Goal: Obtain resource: Obtain resource

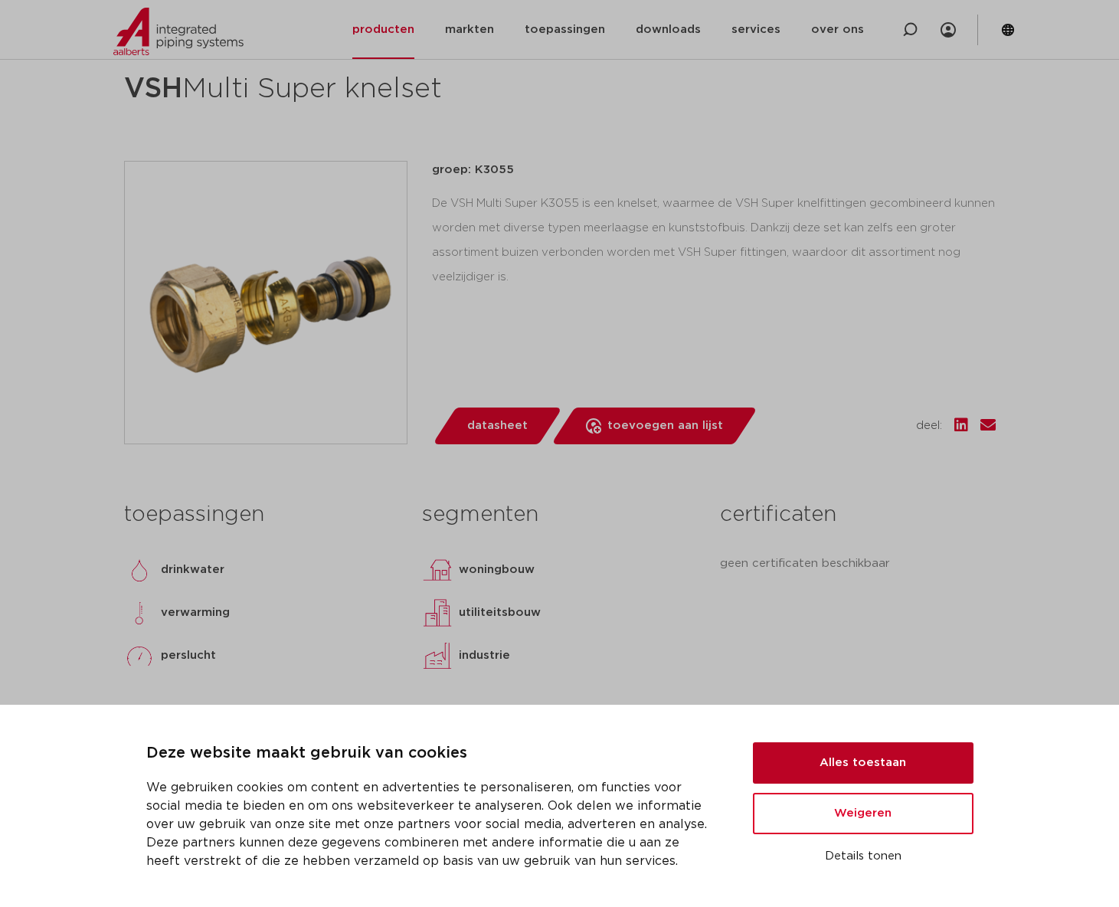
click at [872, 779] on button "Alles toestaan" at bounding box center [863, 762] width 221 height 41
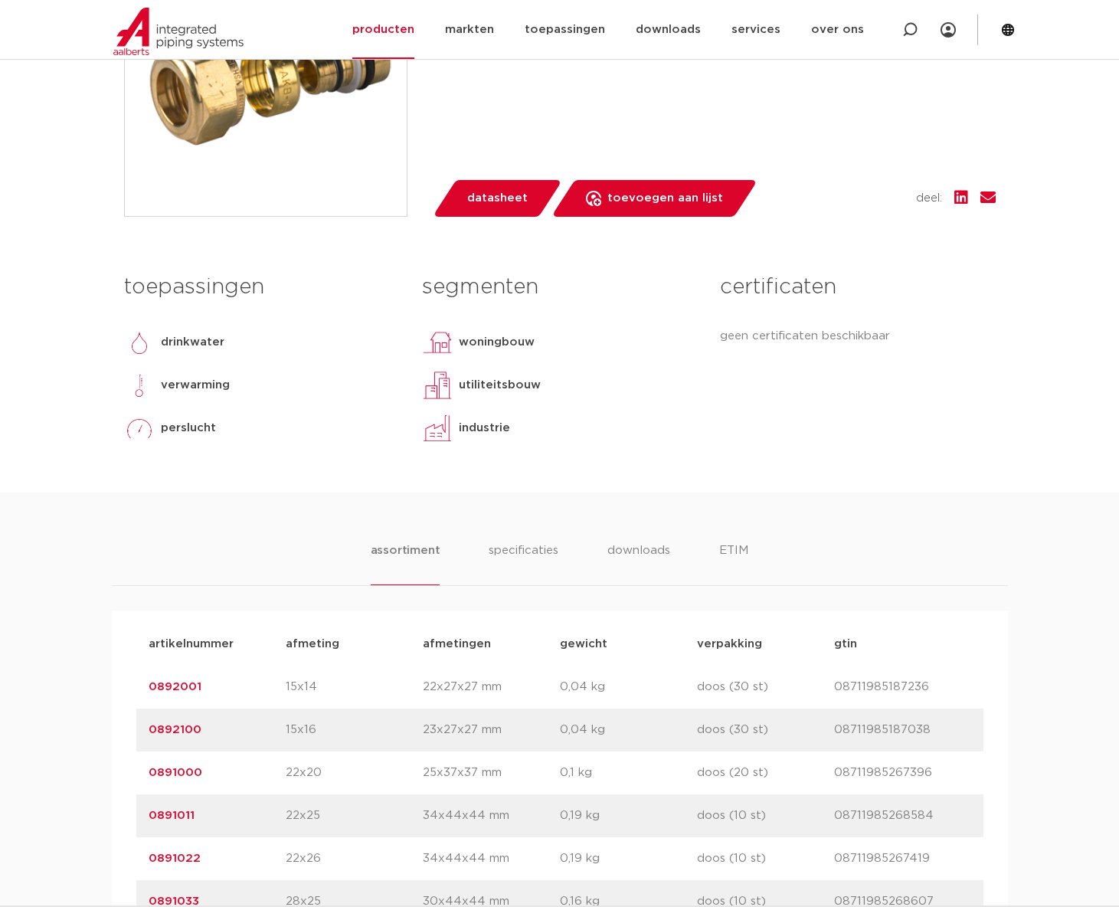
scroll to position [460, 0]
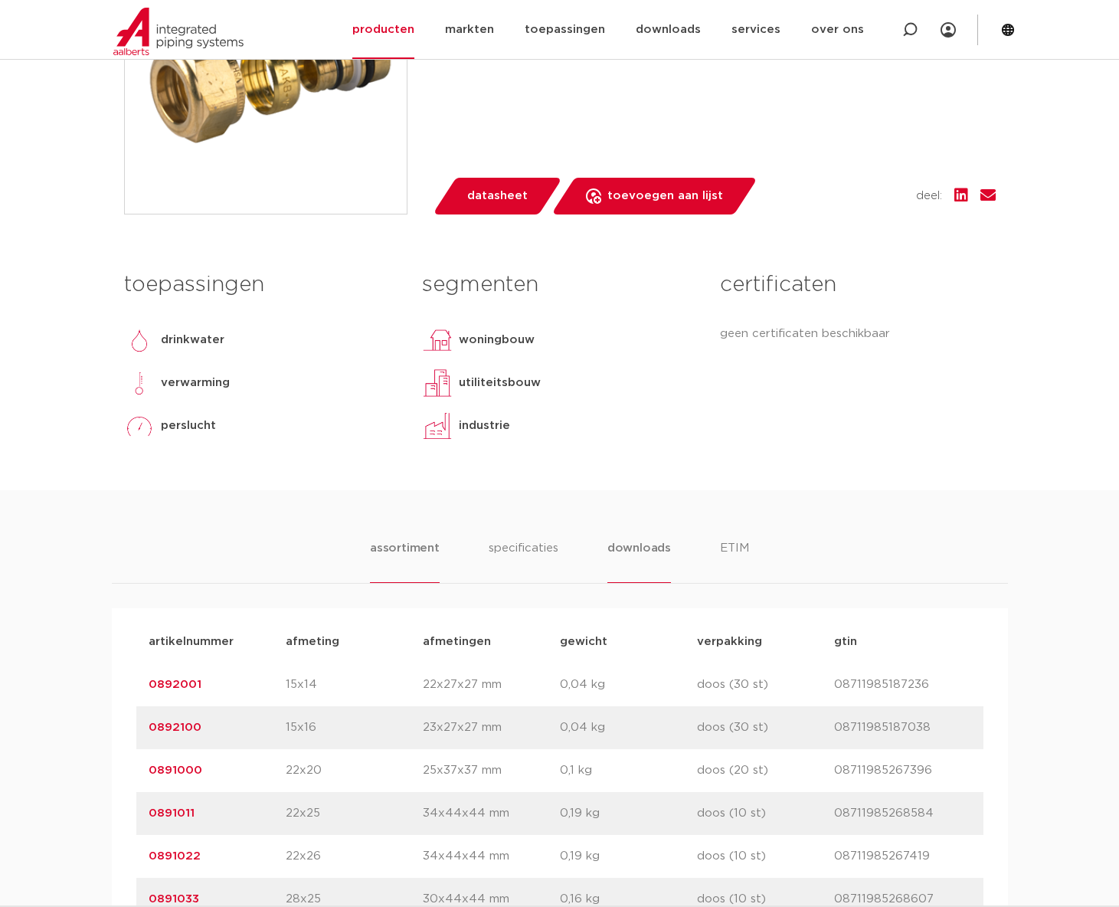
click at [636, 542] on li "downloads" at bounding box center [639, 561] width 64 height 44
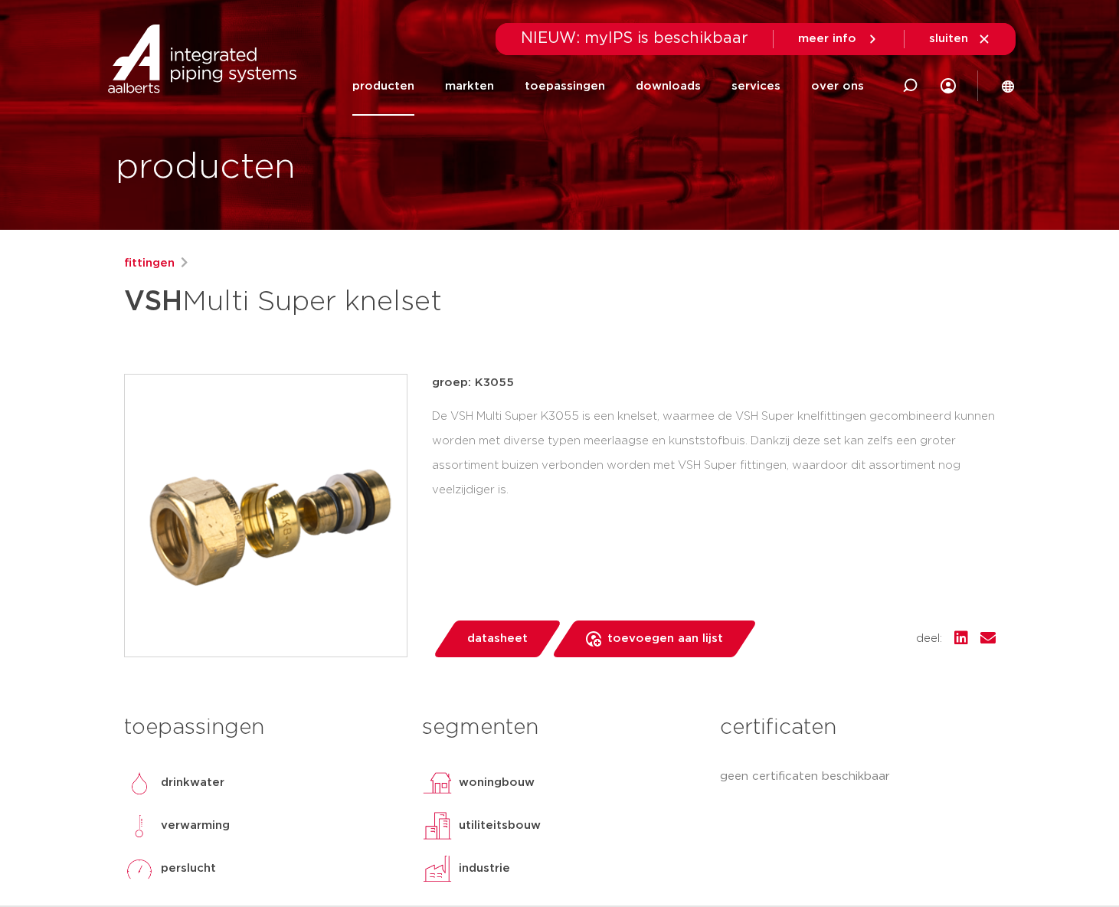
scroll to position [0, 0]
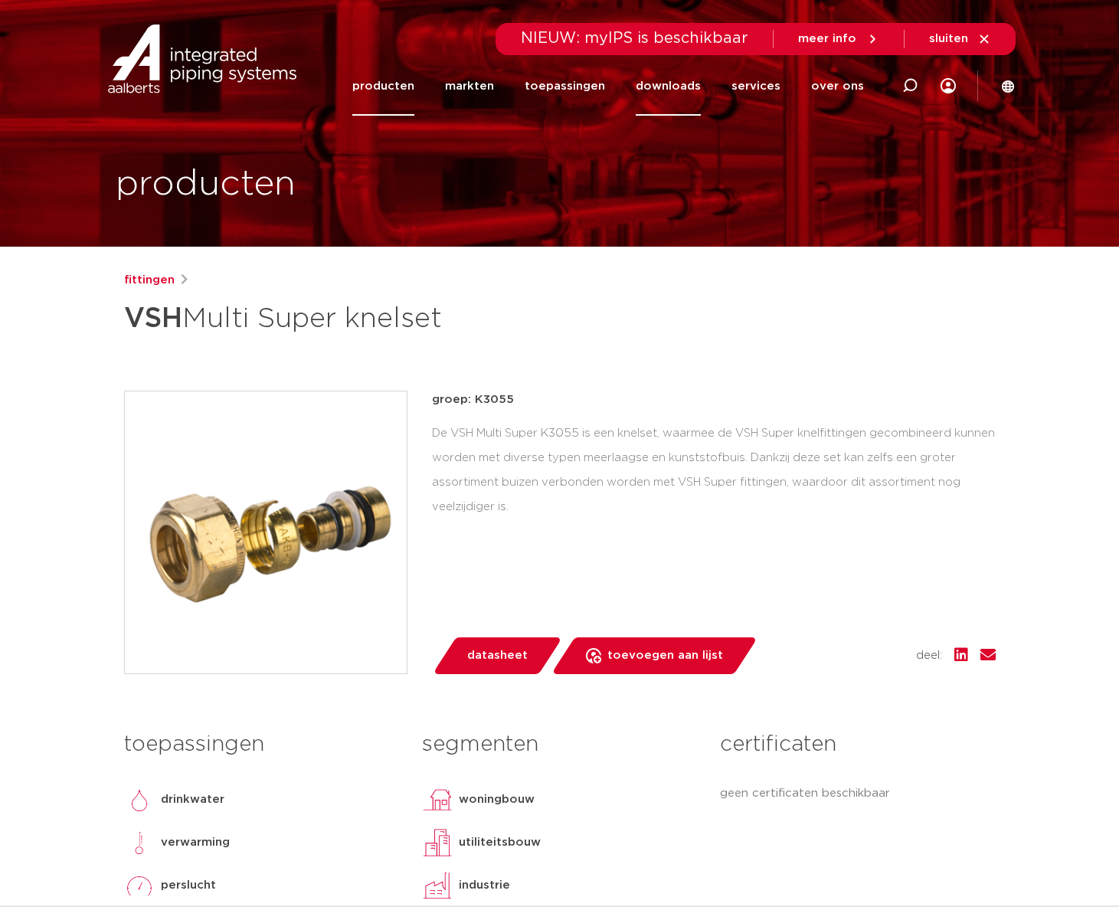
click at [683, 87] on link "downloads" at bounding box center [668, 86] width 65 height 59
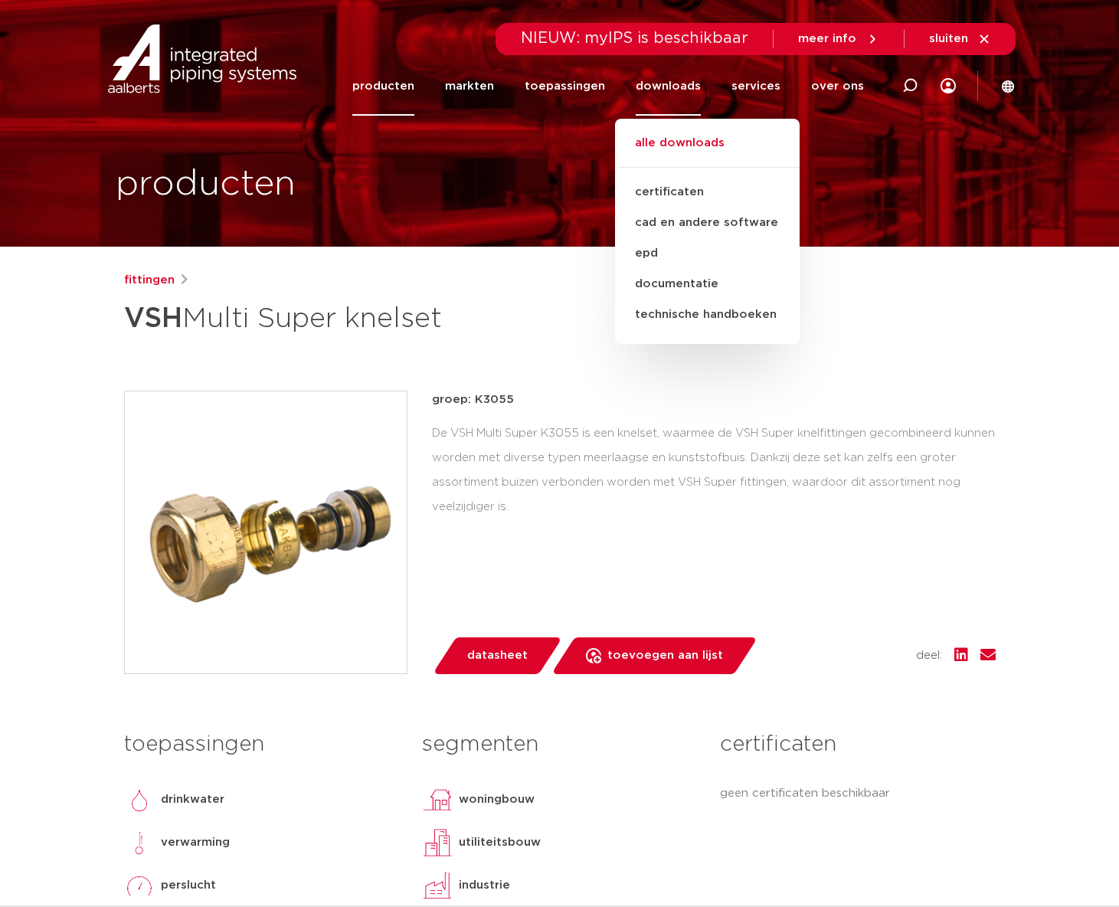
click at [712, 138] on link "alle downloads" at bounding box center [707, 151] width 185 height 34
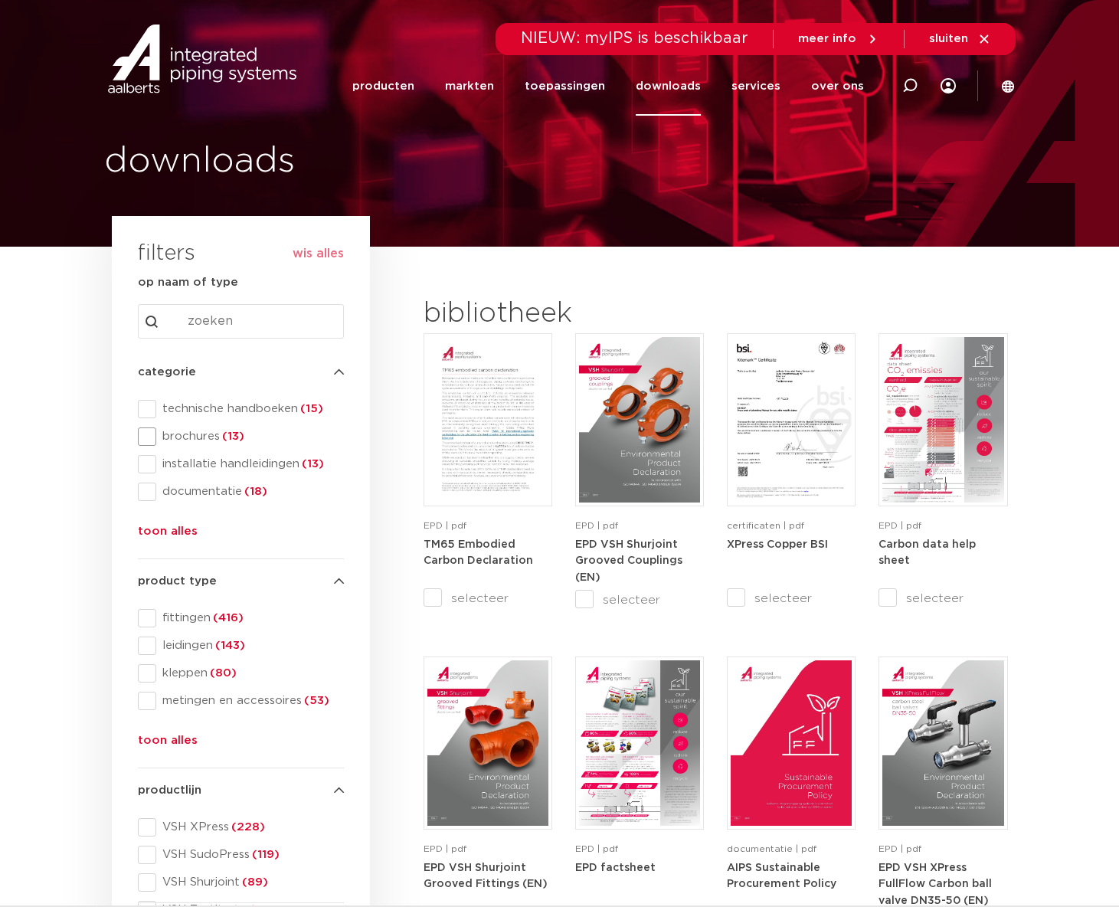
click at [195, 434] on span "brochures (13)" at bounding box center [250, 436] width 188 height 15
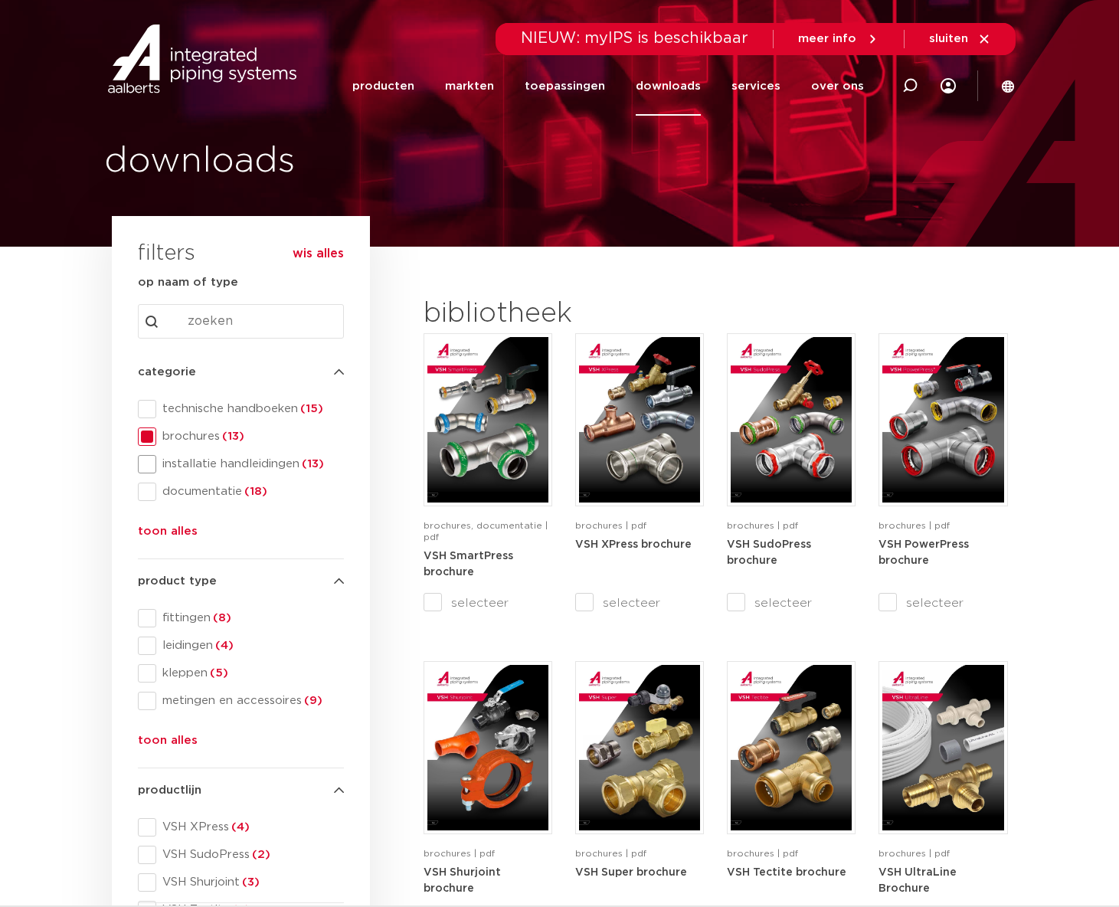
click at [188, 461] on span "installatie handleidingen (13)" at bounding box center [250, 464] width 188 height 15
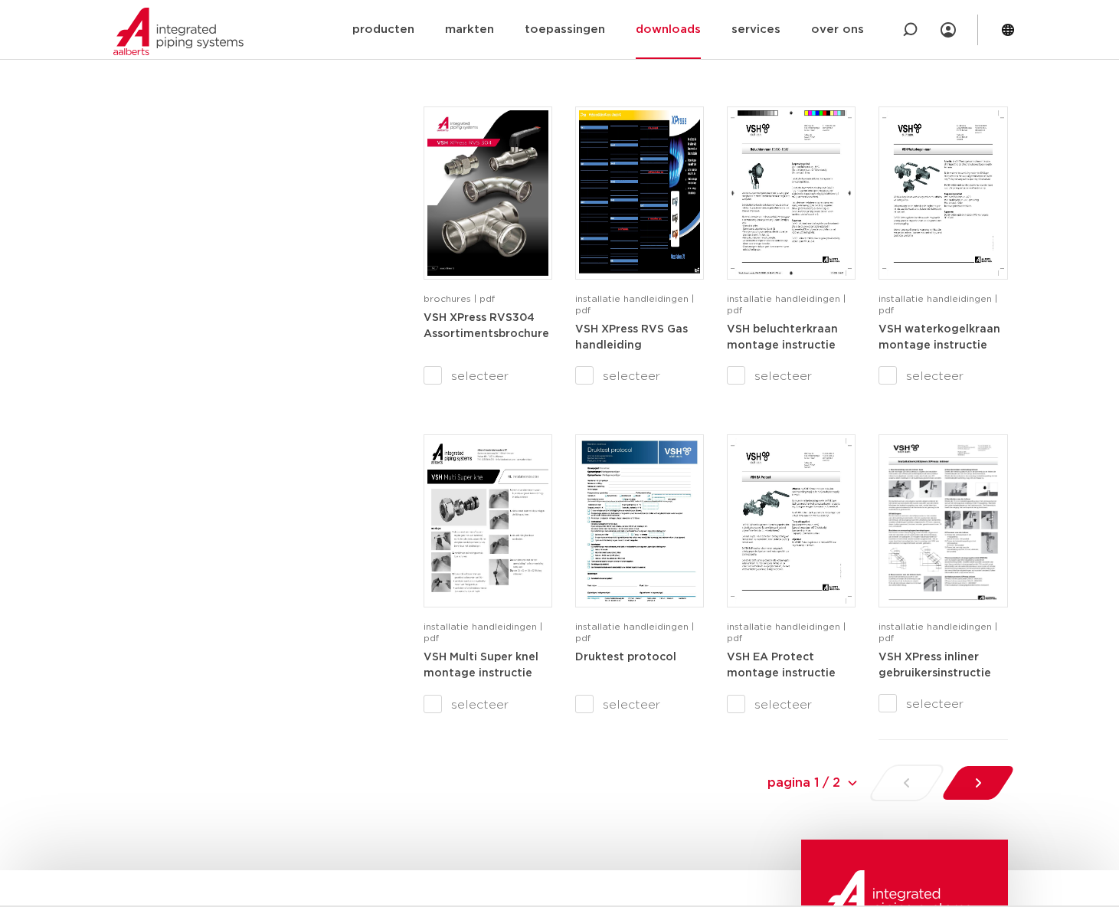
scroll to position [1302, 0]
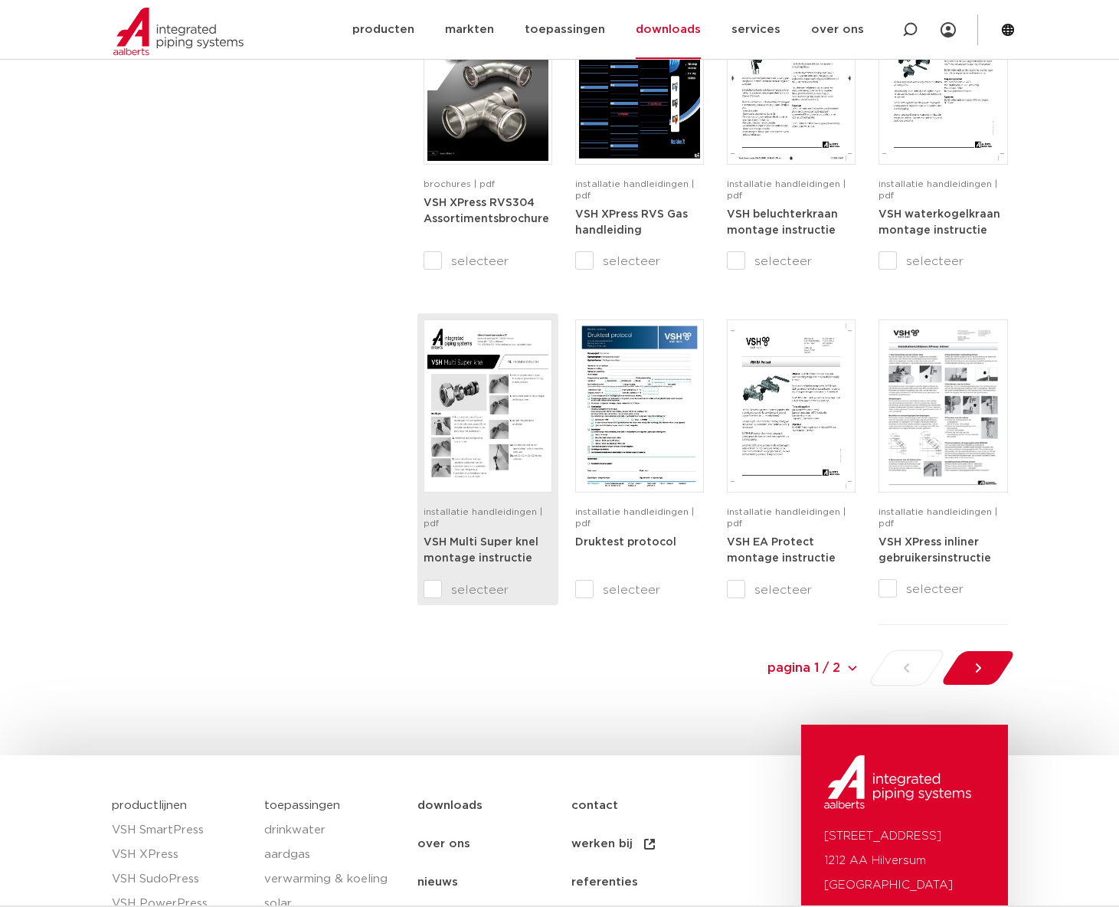
click at [466, 483] on img at bounding box center [487, 405] width 121 height 165
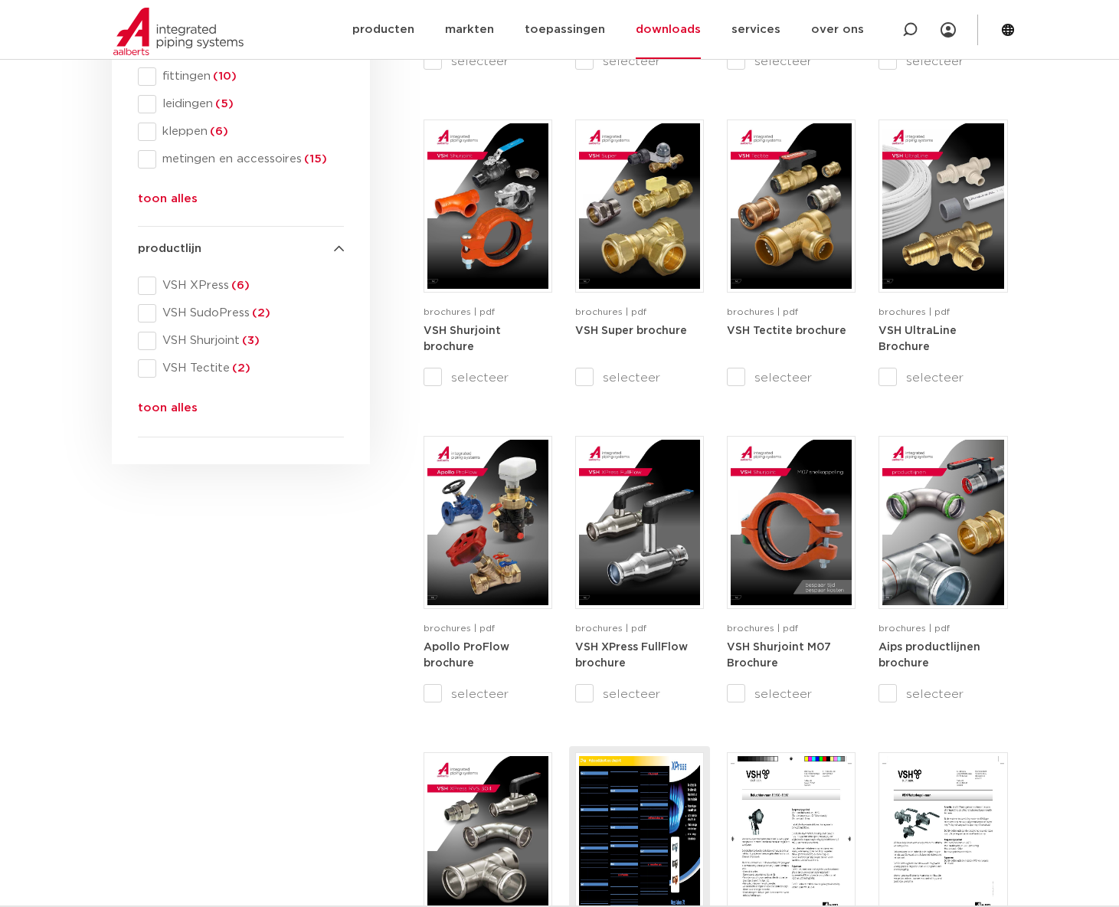
scroll to position [536, 0]
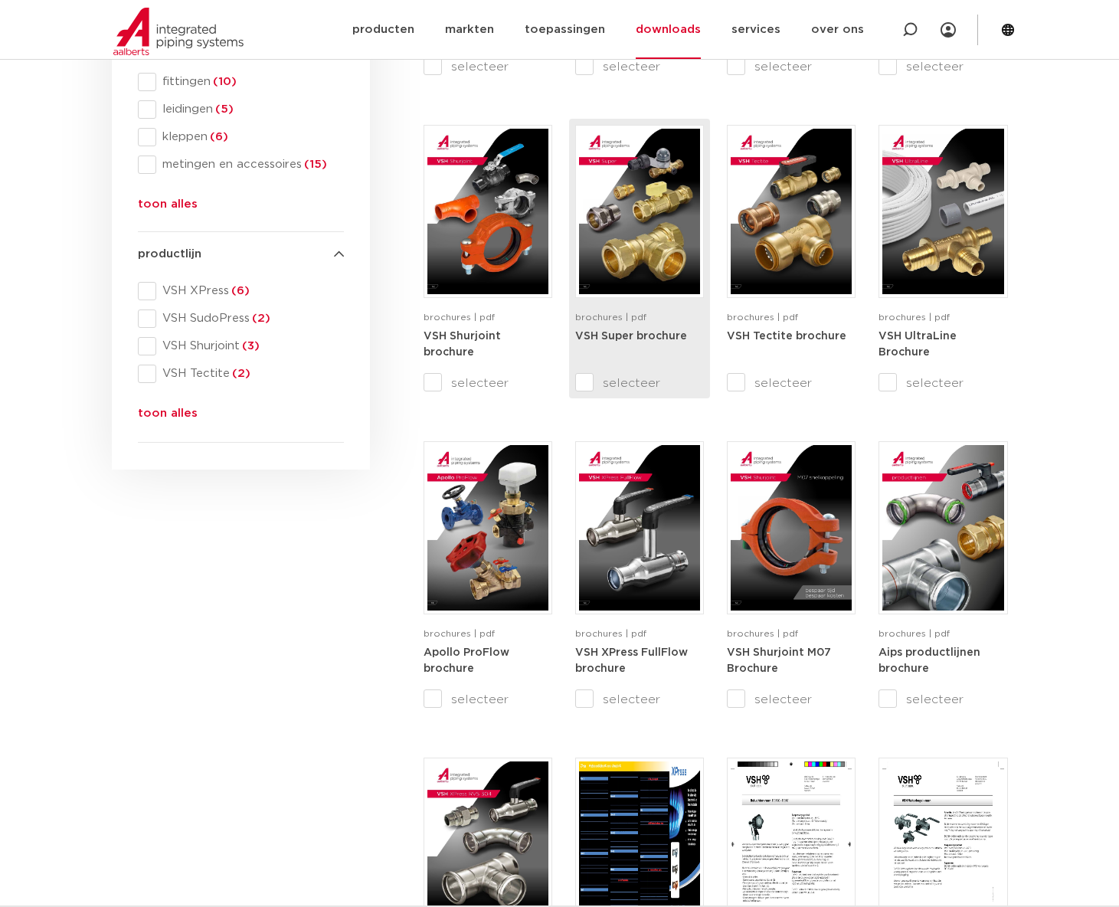
click at [618, 278] on img at bounding box center [639, 211] width 121 height 165
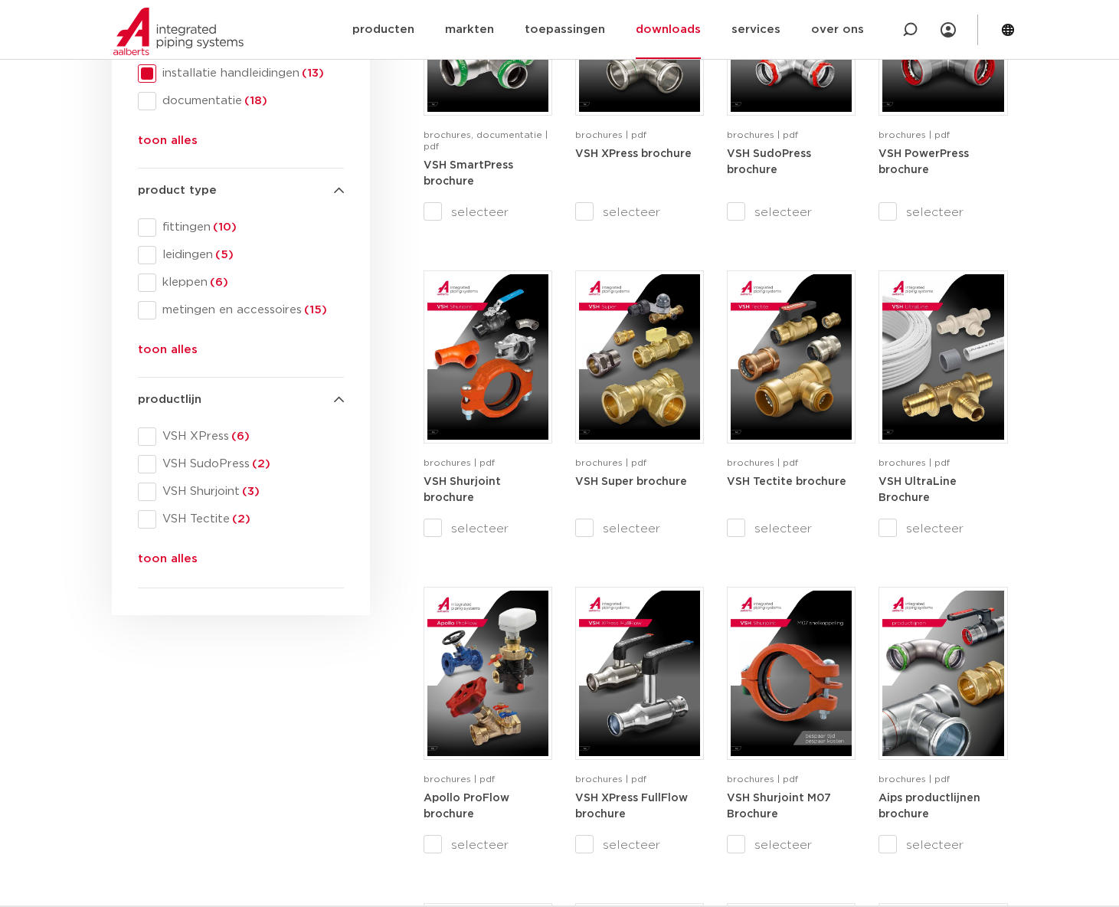
scroll to position [306, 0]
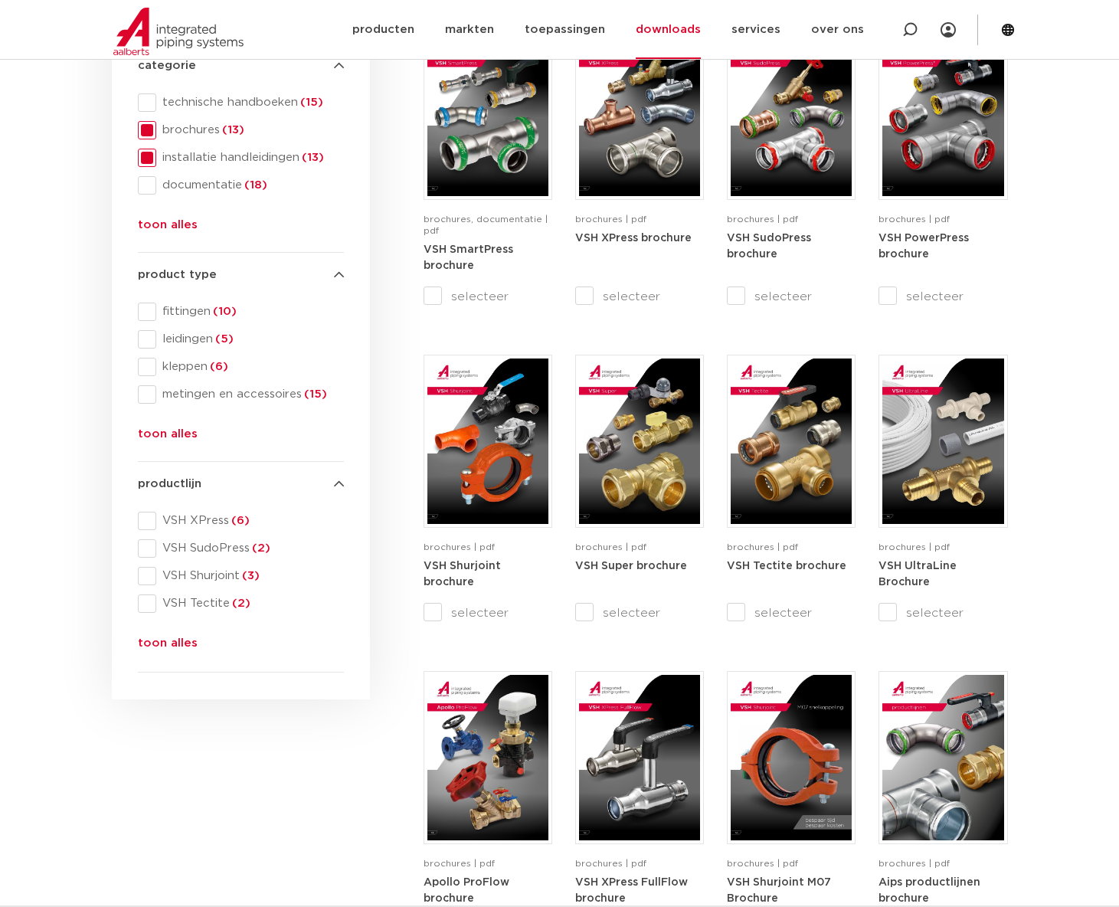
click at [152, 129] on span at bounding box center [147, 130] width 18 height 18
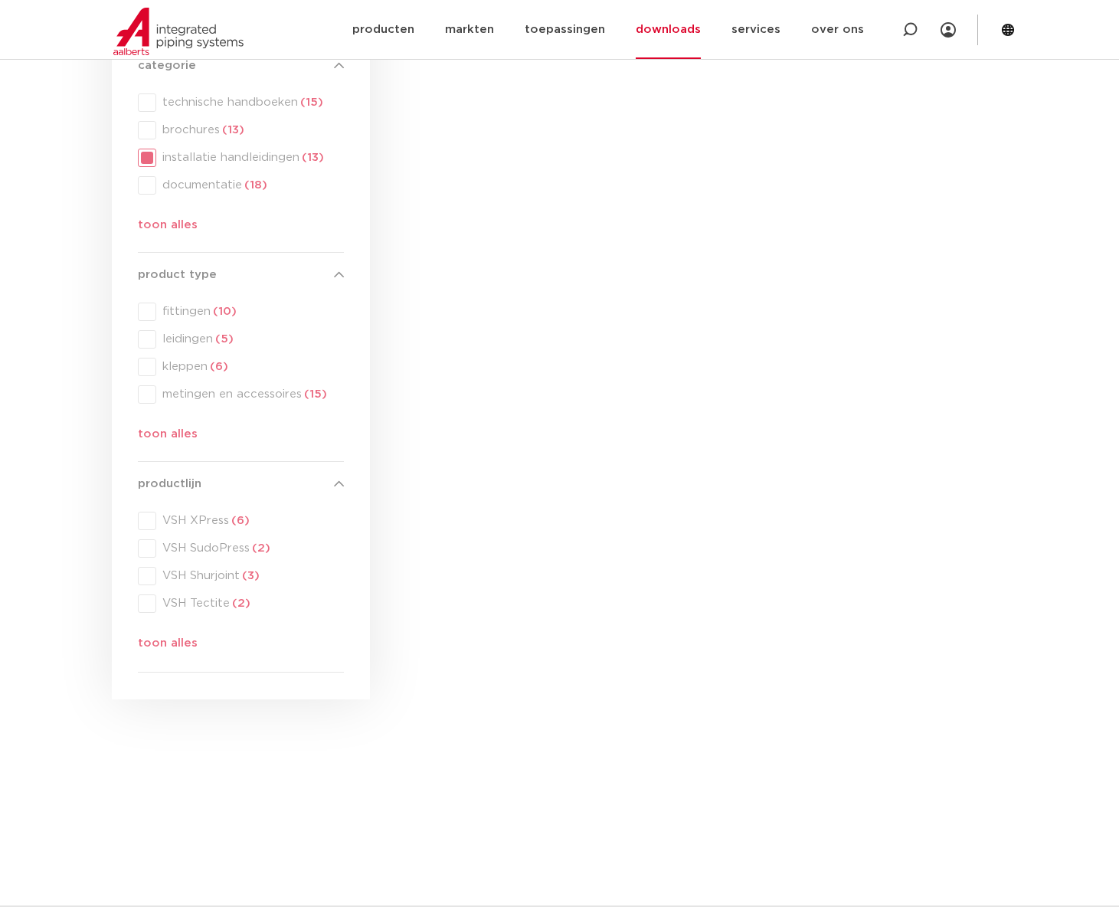
click at [151, 162] on div "categorie categorie technische handboeken (15) brochures (13) installatie handl…" at bounding box center [241, 149] width 206 height 184
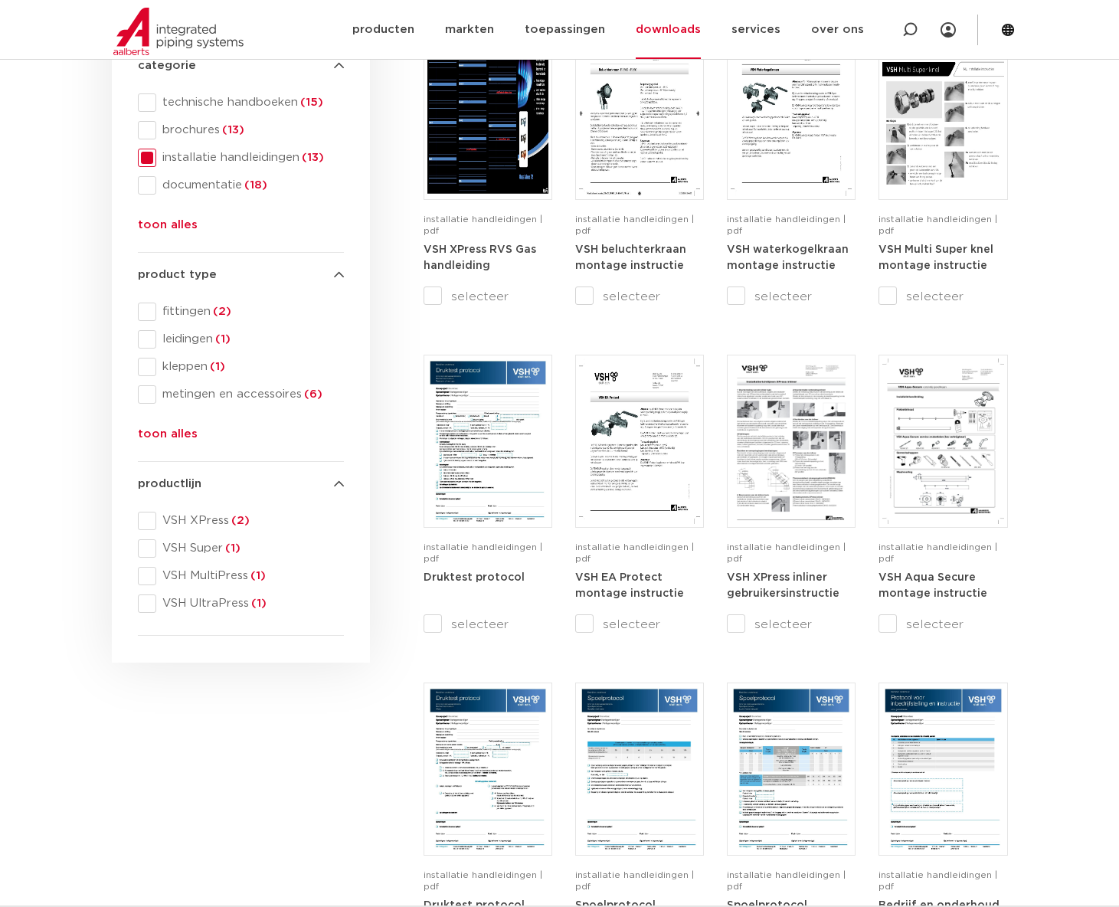
click at [151, 161] on span at bounding box center [147, 158] width 18 height 18
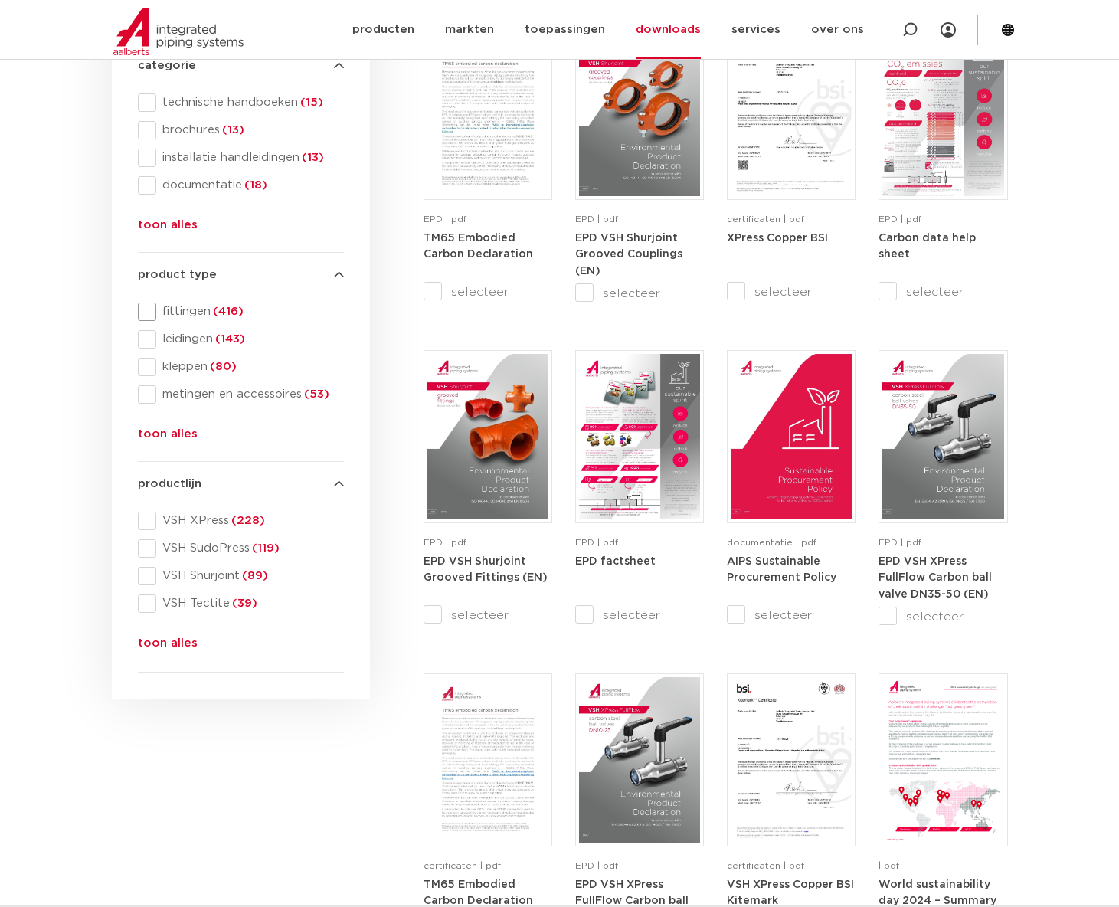
click at [146, 313] on span at bounding box center [147, 312] width 18 height 18
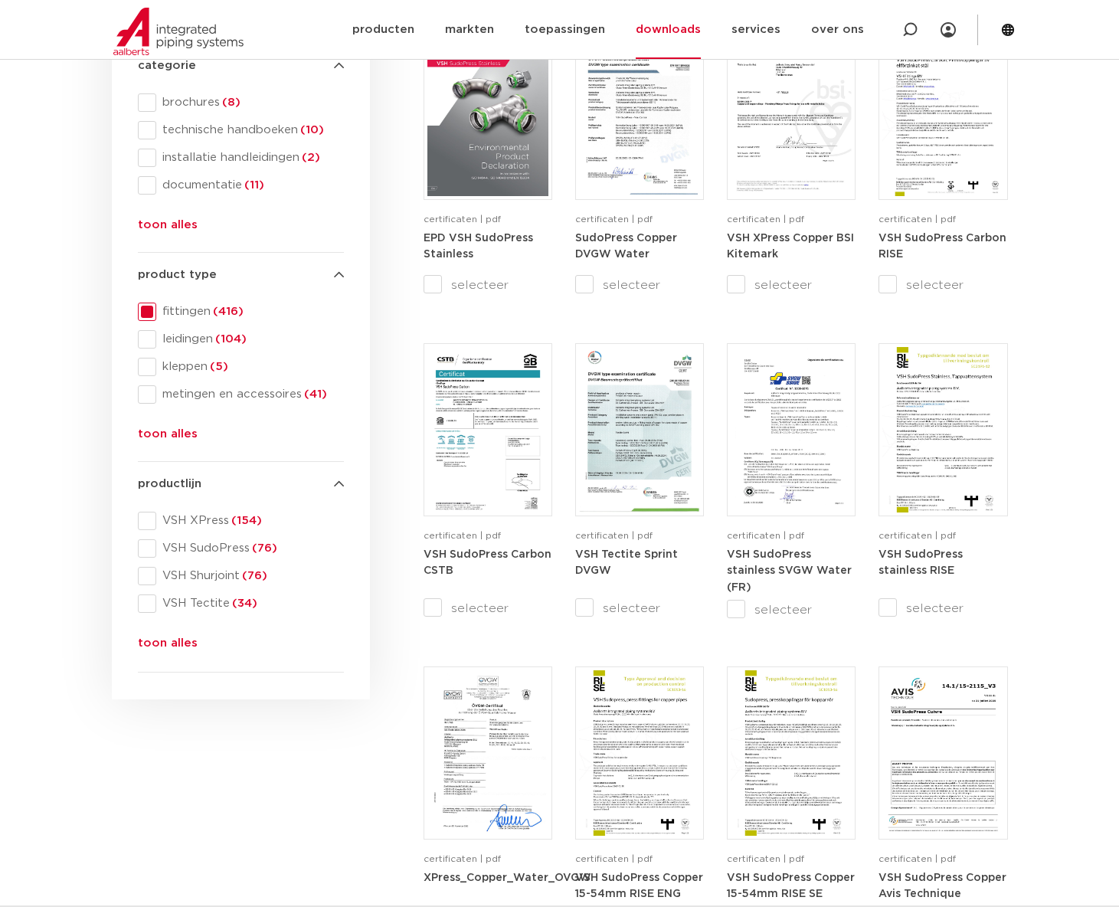
click at [169, 643] on button "toon alles" at bounding box center [168, 646] width 60 height 25
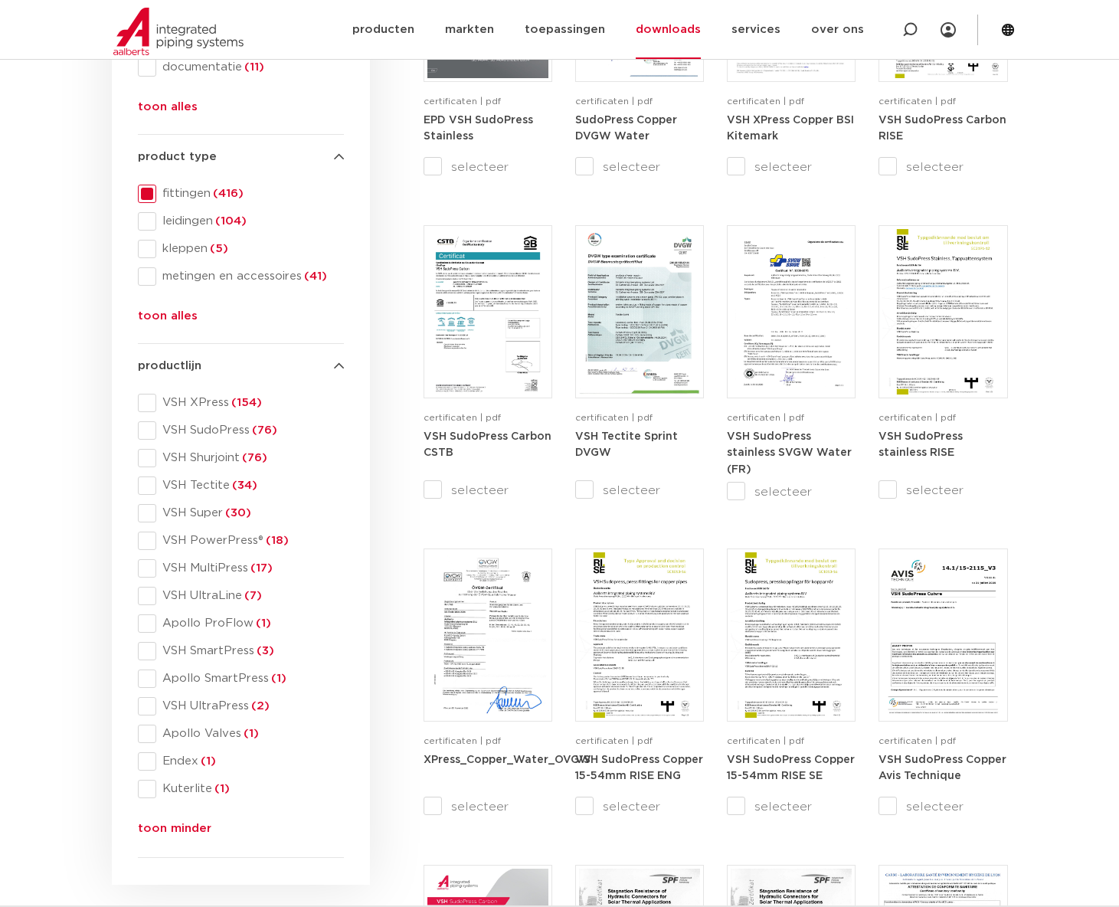
scroll to position [460, 0]
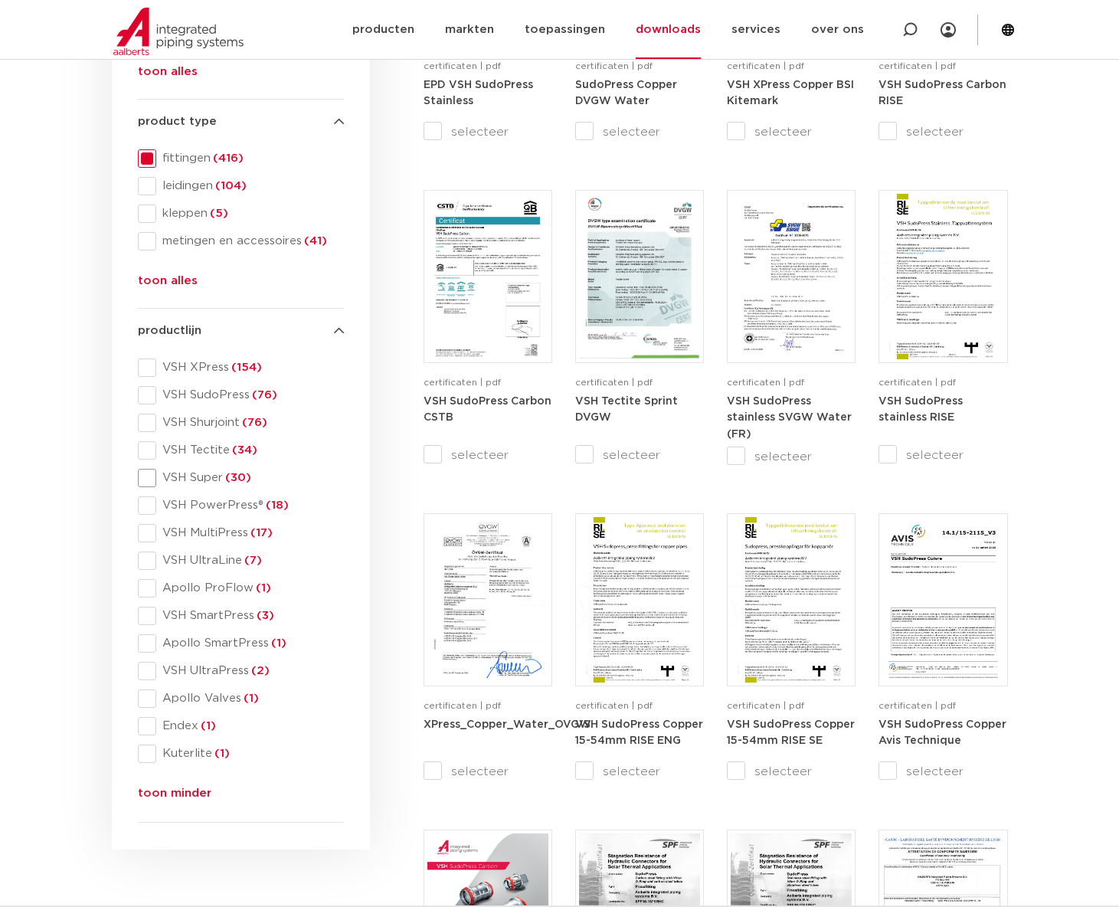
click at [152, 480] on span at bounding box center [147, 478] width 18 height 18
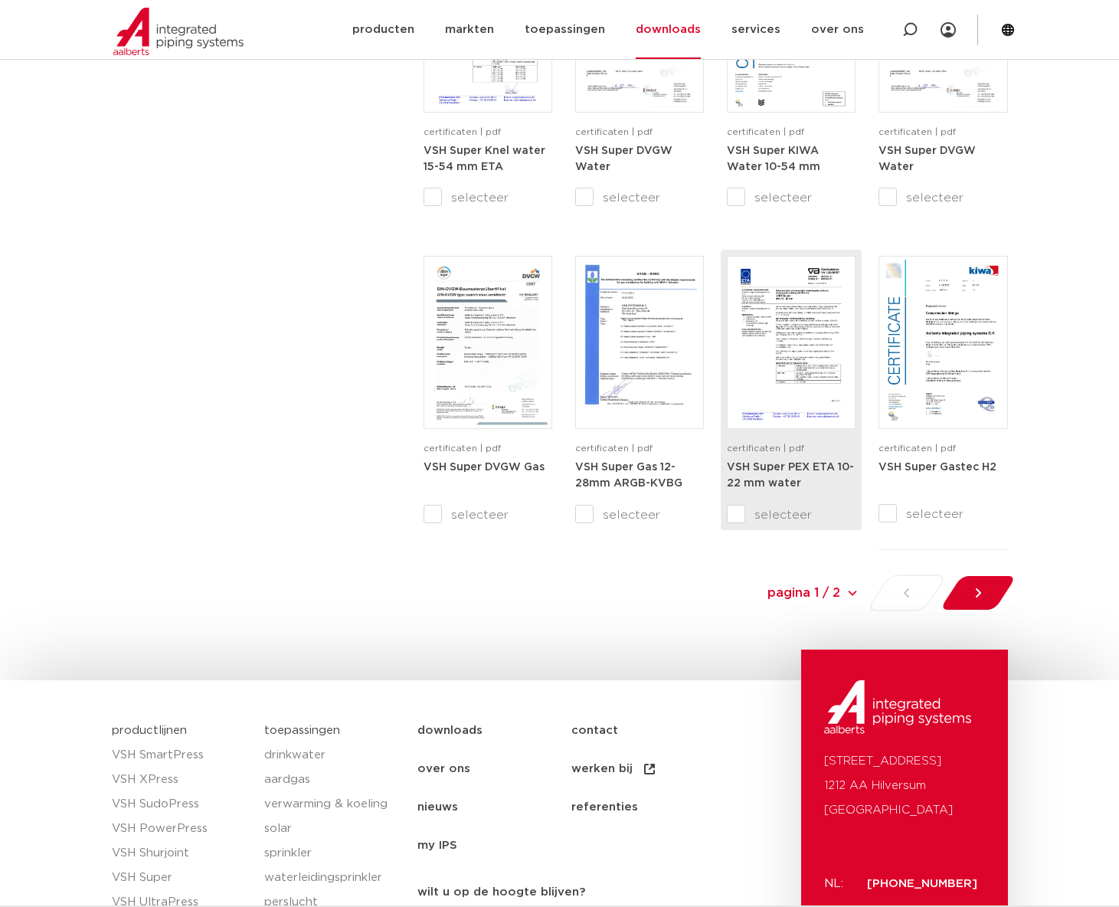
scroll to position [1314, 0]
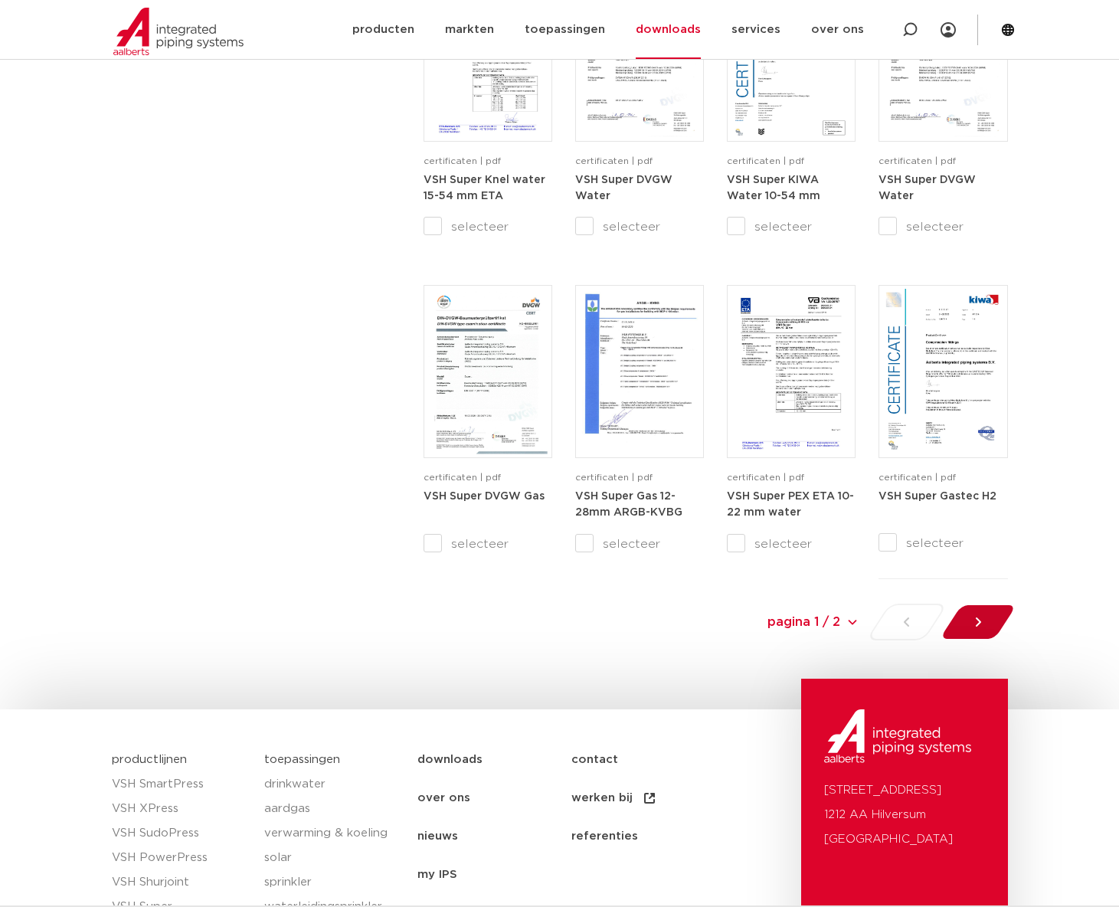
click at [980, 628] on icon at bounding box center [978, 621] width 15 height 15
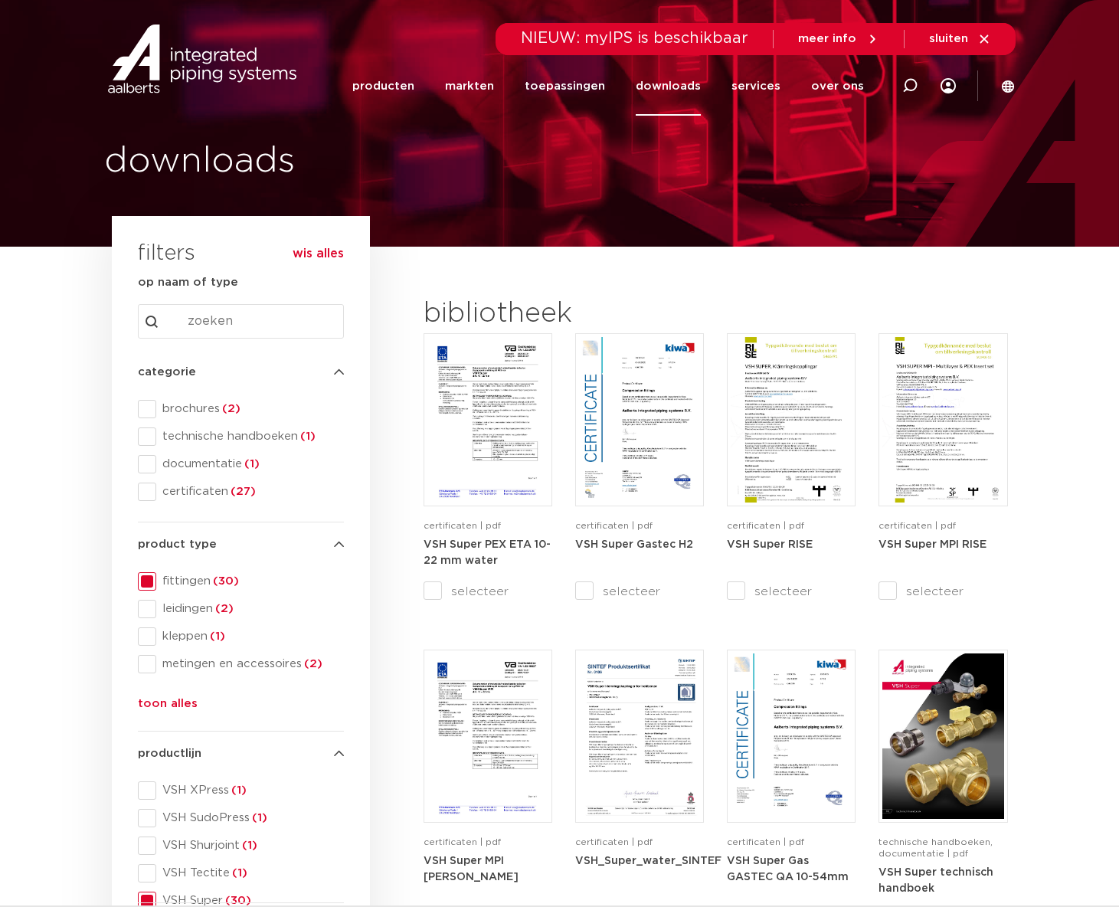
click at [204, 320] on input "Search content" at bounding box center [241, 321] width 206 height 34
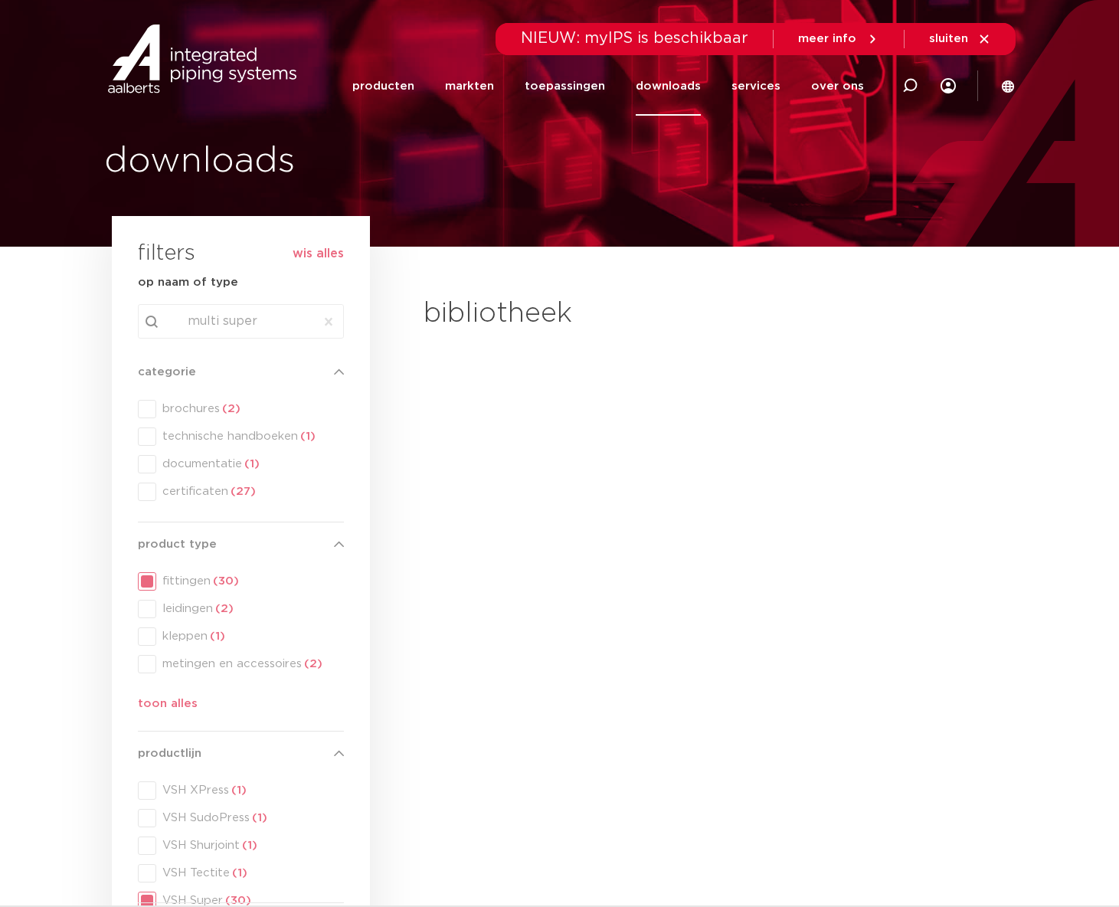
type input "multi super"
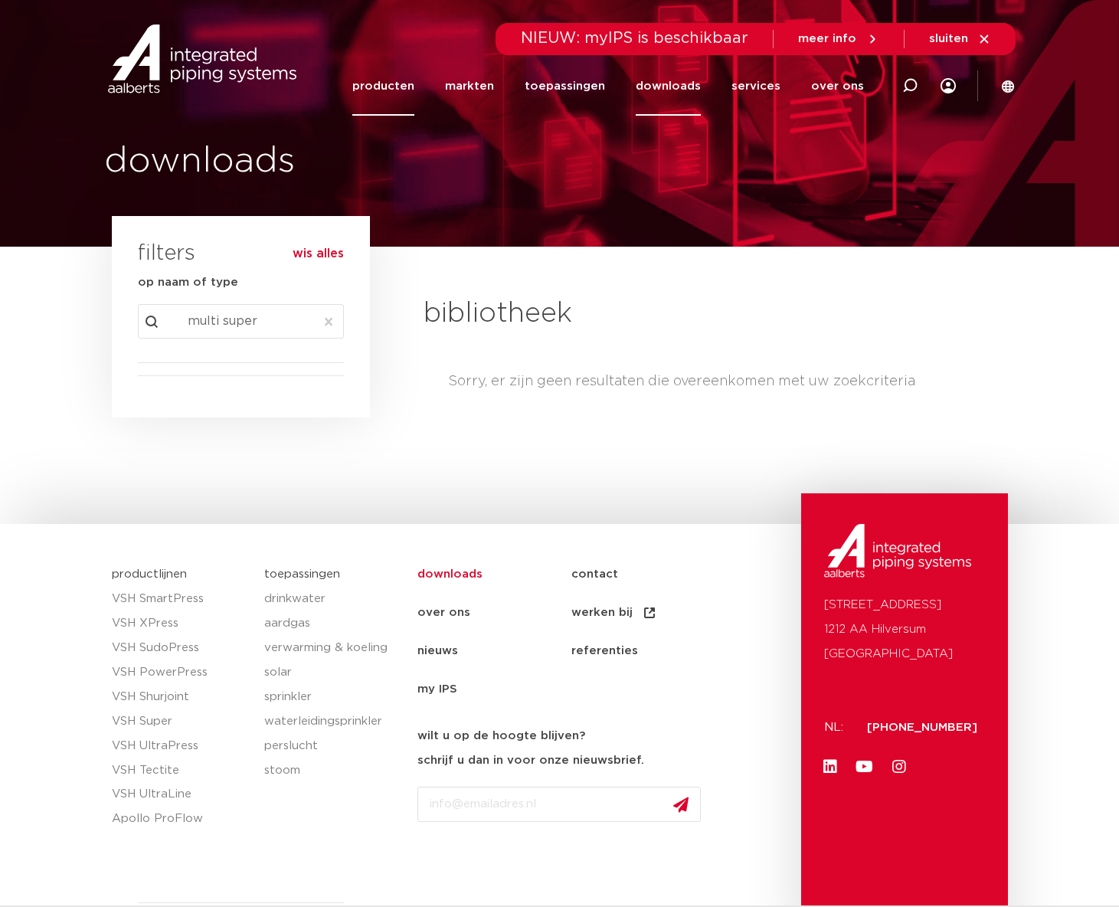
click at [396, 96] on link "producten" at bounding box center [383, 86] width 62 height 59
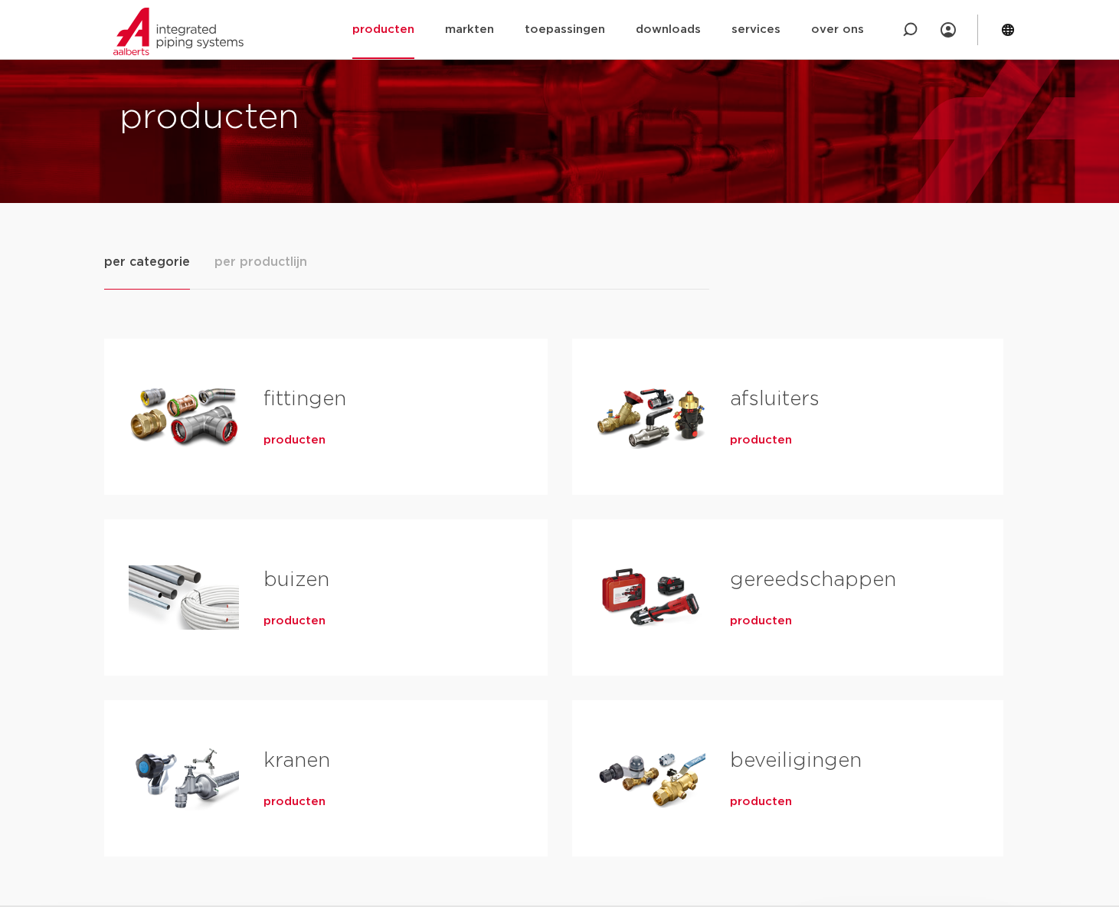
scroll to position [77, 0]
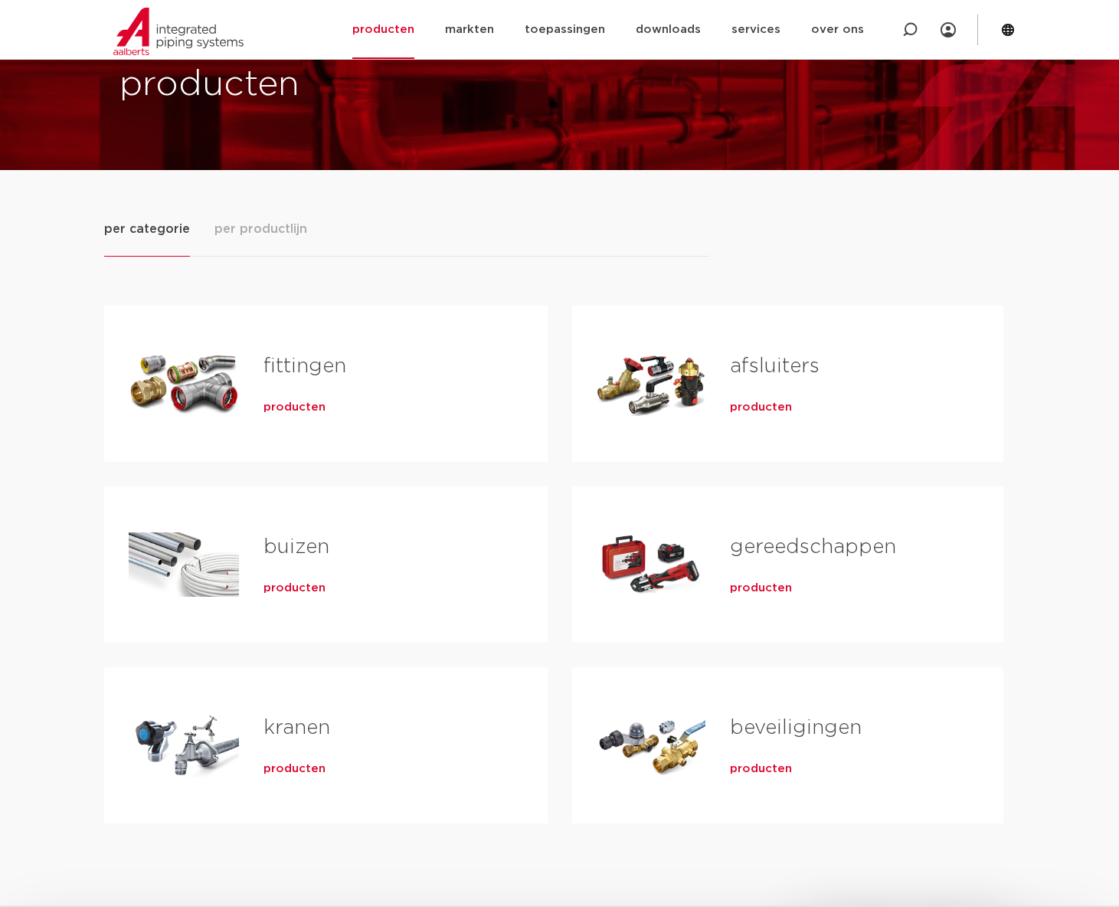
click at [290, 358] on link "fittingen" at bounding box center [305, 366] width 83 height 20
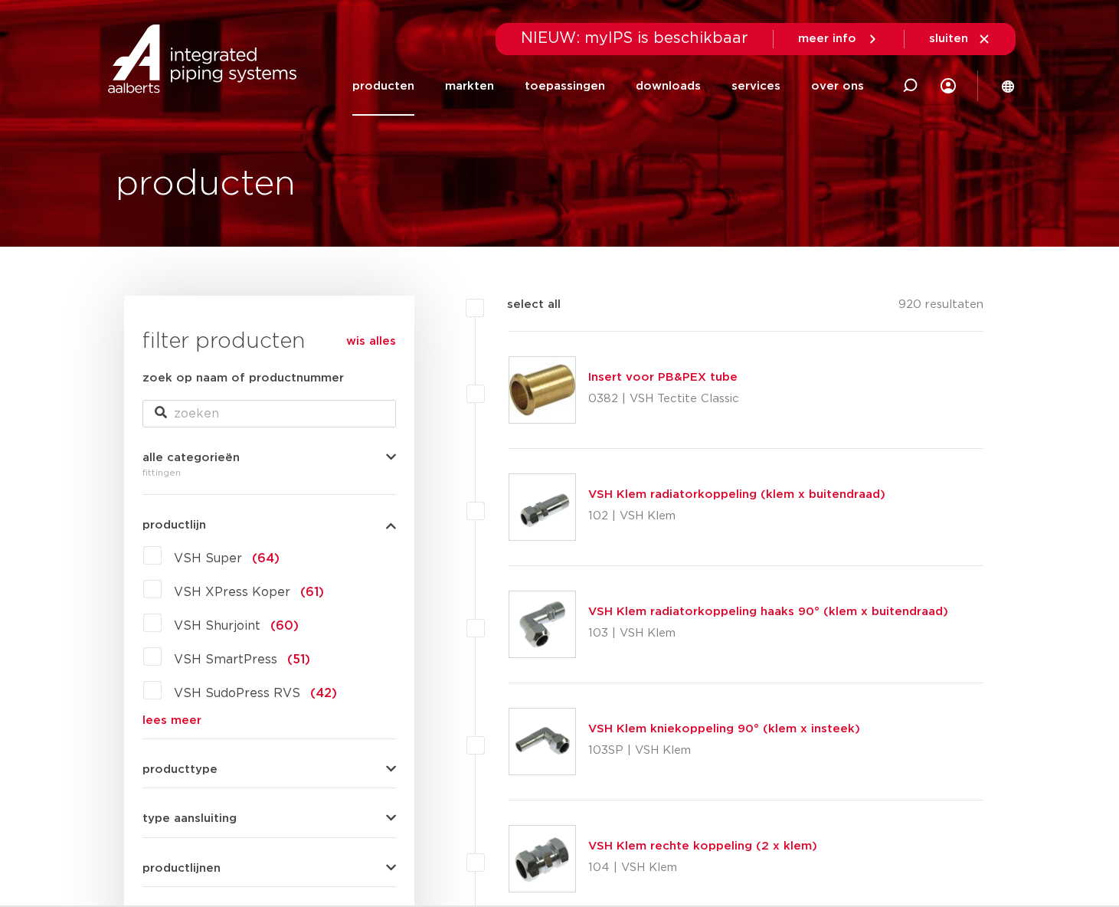
click at [188, 722] on link "lees meer" at bounding box center [269, 720] width 254 height 11
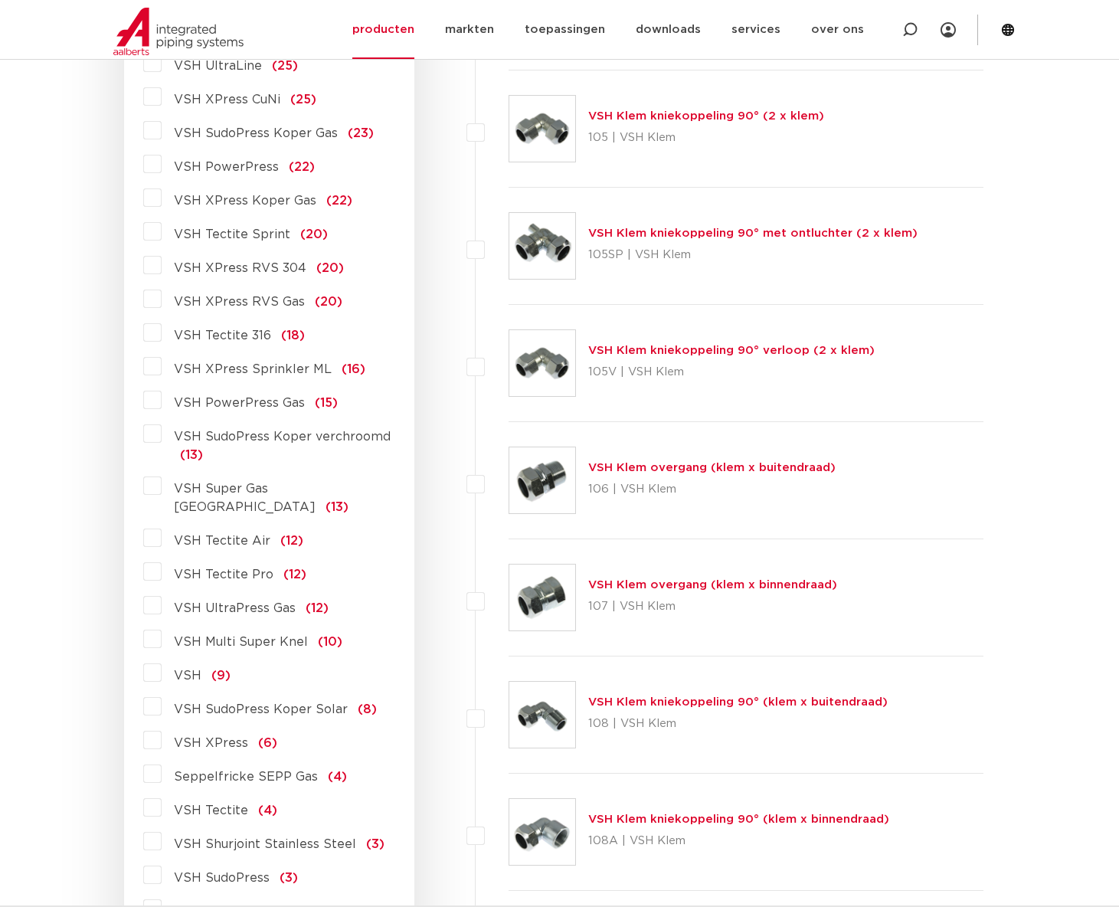
scroll to position [996, 0]
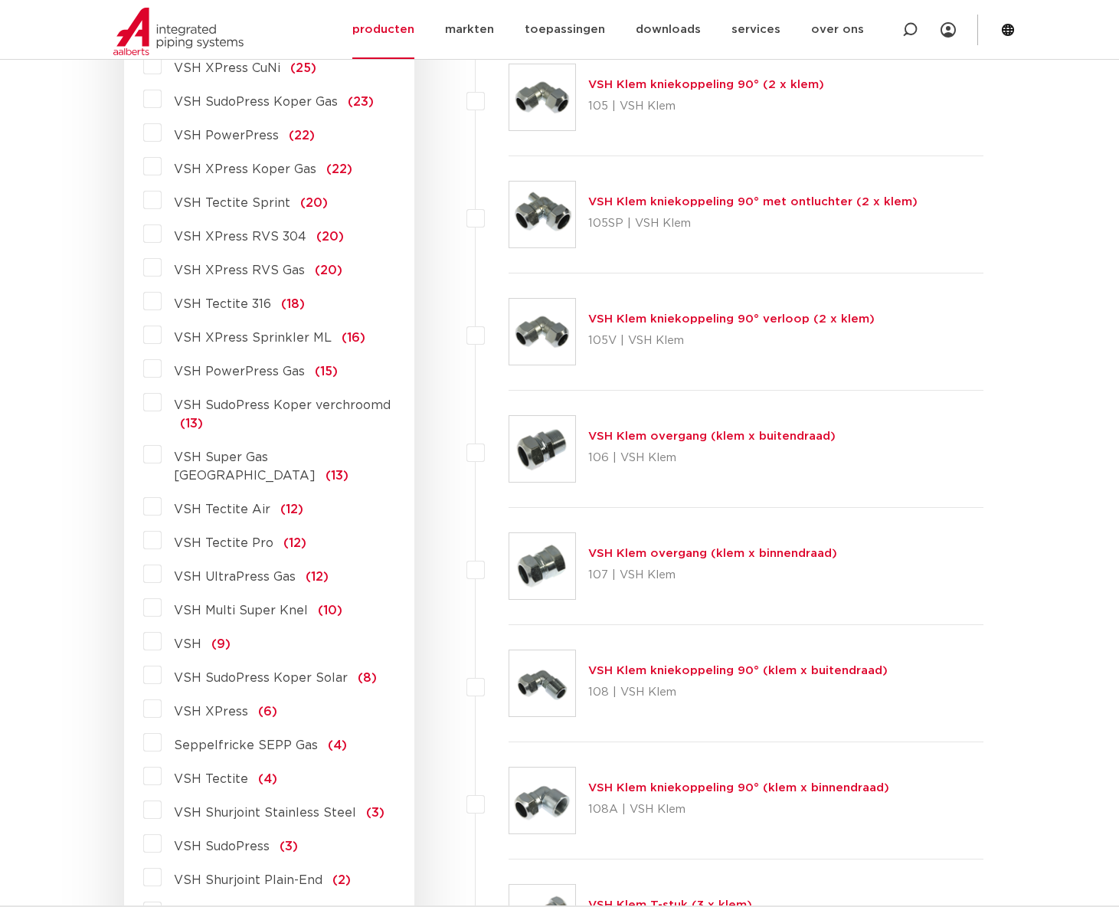
click at [162, 595] on label "VSH Multi Super Knel (10)" at bounding box center [252, 607] width 181 height 25
click at [0, 0] on input "VSH Multi Super Knel (10)" at bounding box center [0, 0] width 0 height 0
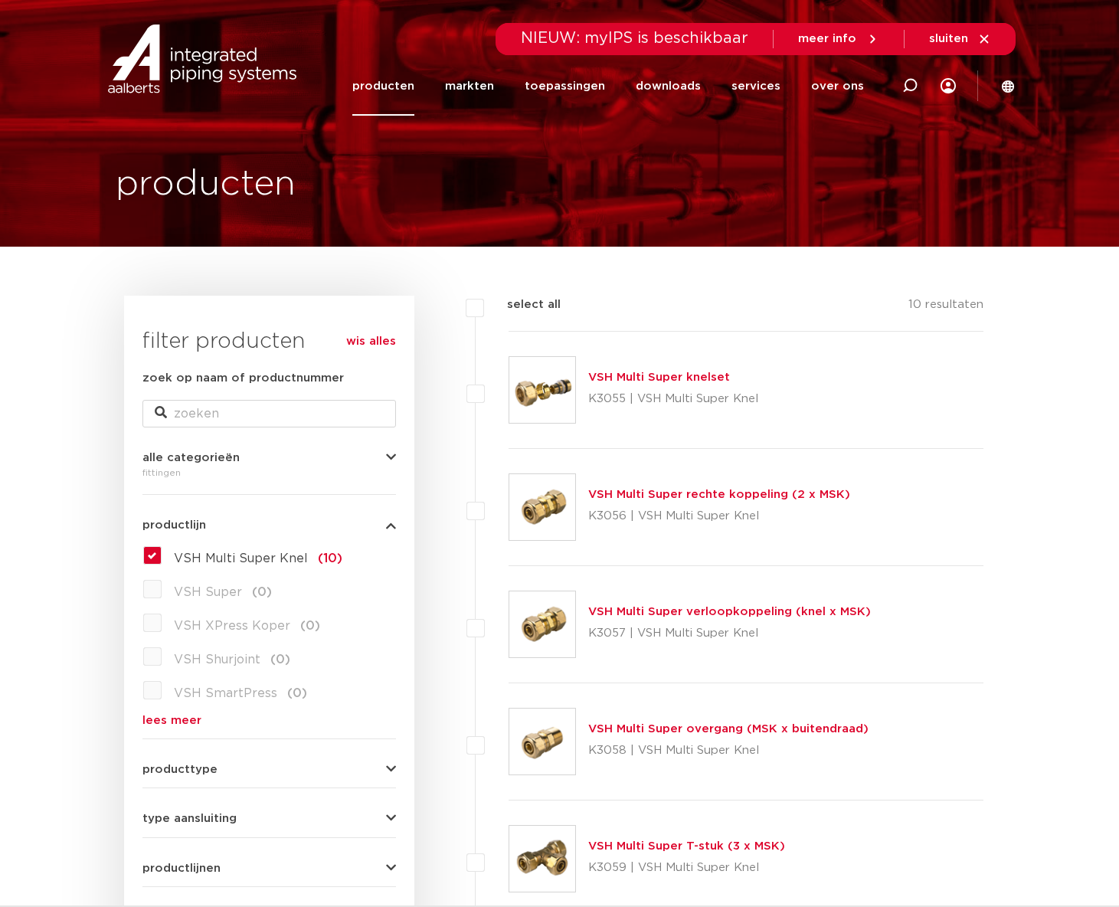
click at [640, 379] on link "VSH Multi Super knelset" at bounding box center [659, 377] width 142 height 11
